Goal: Task Accomplishment & Management: Manage account settings

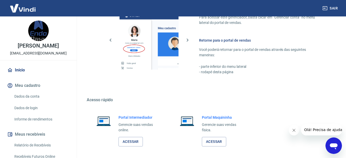
scroll to position [263, 0]
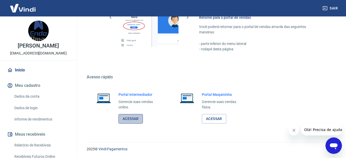
click at [131, 119] on link "Acessar" at bounding box center [131, 118] width 24 height 9
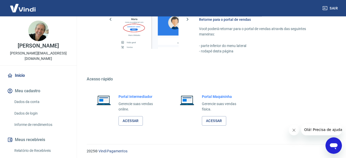
scroll to position [263, 0]
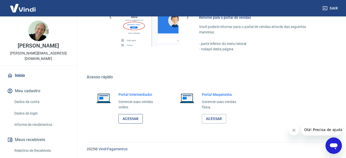
drag, startPoint x: 128, startPoint y: 118, endPoint x: 131, endPoint y: 119, distance: 2.9
click at [128, 119] on link "Acessar" at bounding box center [131, 118] width 24 height 9
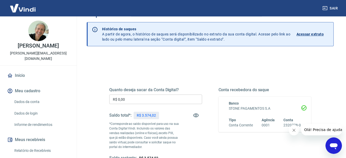
scroll to position [52, 0]
